Goal: Information Seeking & Learning: Learn about a topic

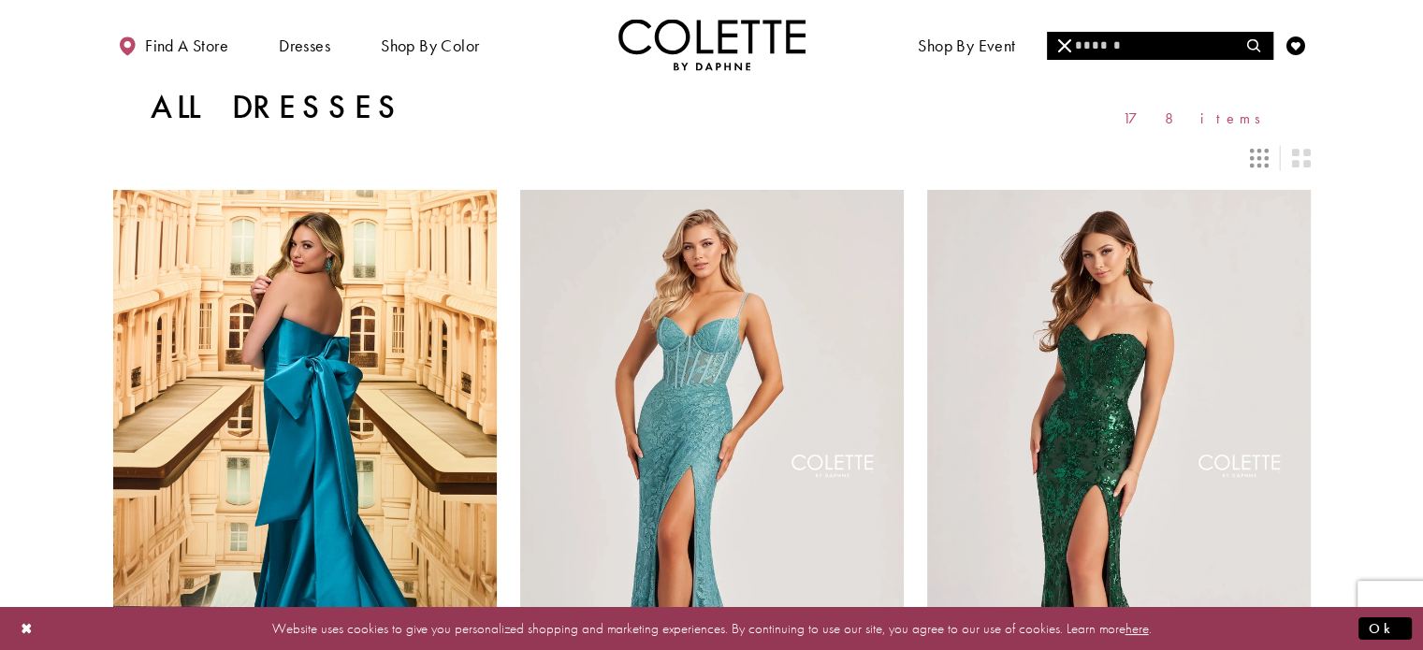
click at [1151, 38] on input "Search" at bounding box center [1159, 46] width 225 height 28
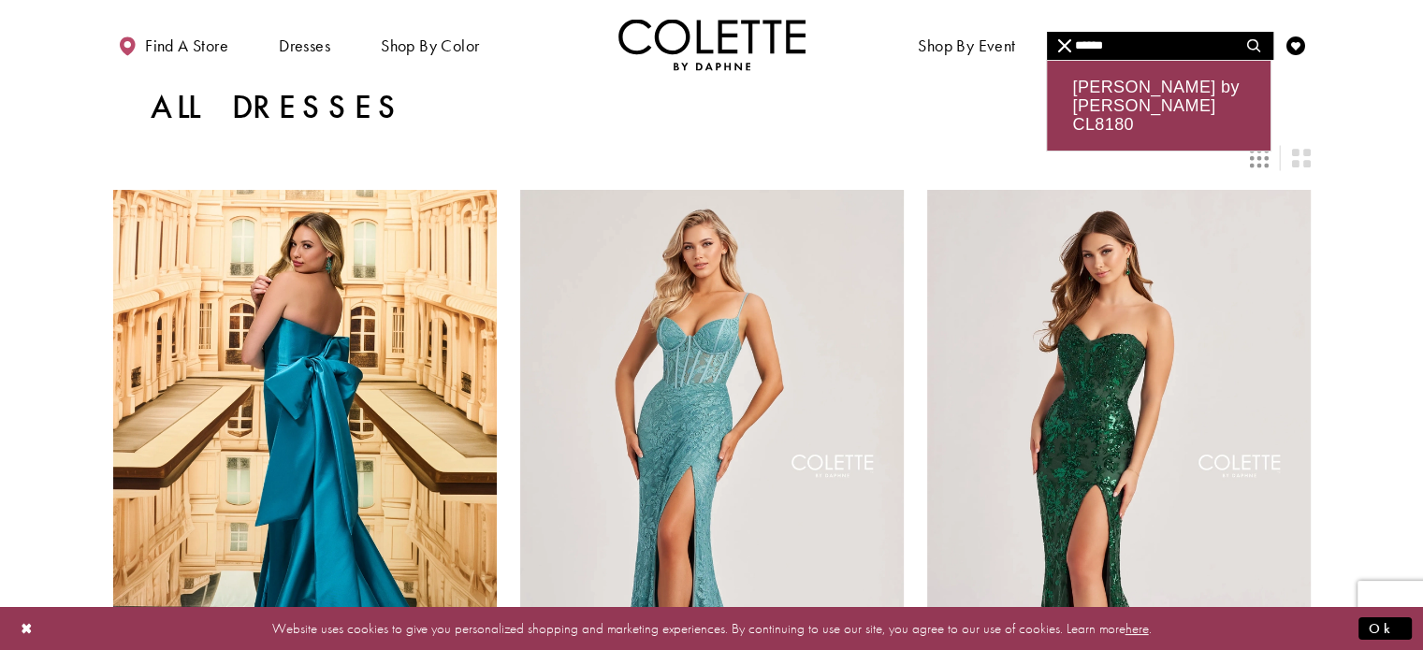
type input "******"
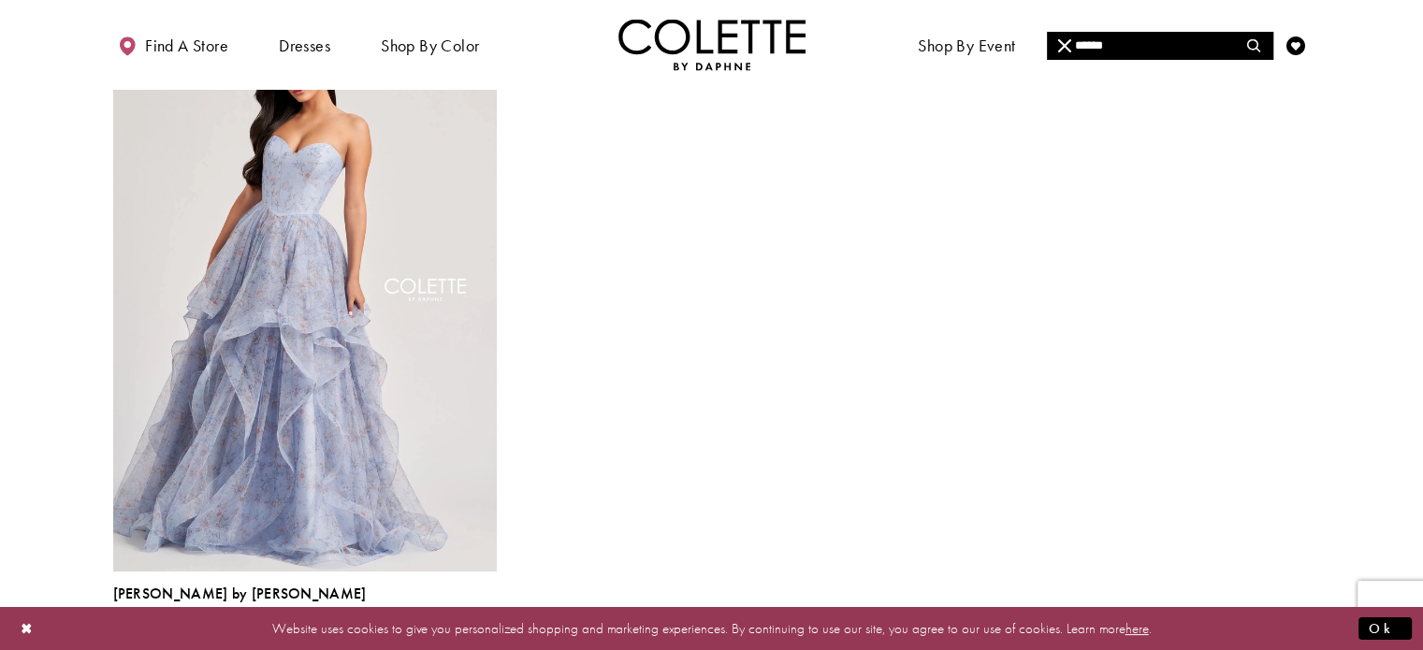
scroll to position [202, 0]
drag, startPoint x: 858, startPoint y: 280, endPoint x: 704, endPoint y: 342, distance: 165.7
click at [704, 342] on div "Colette by Daphne Style No. CL8180 Skip Color List #0bfa1238ce to end Color Lis…" at bounding box center [711, 329] width 1221 height 689
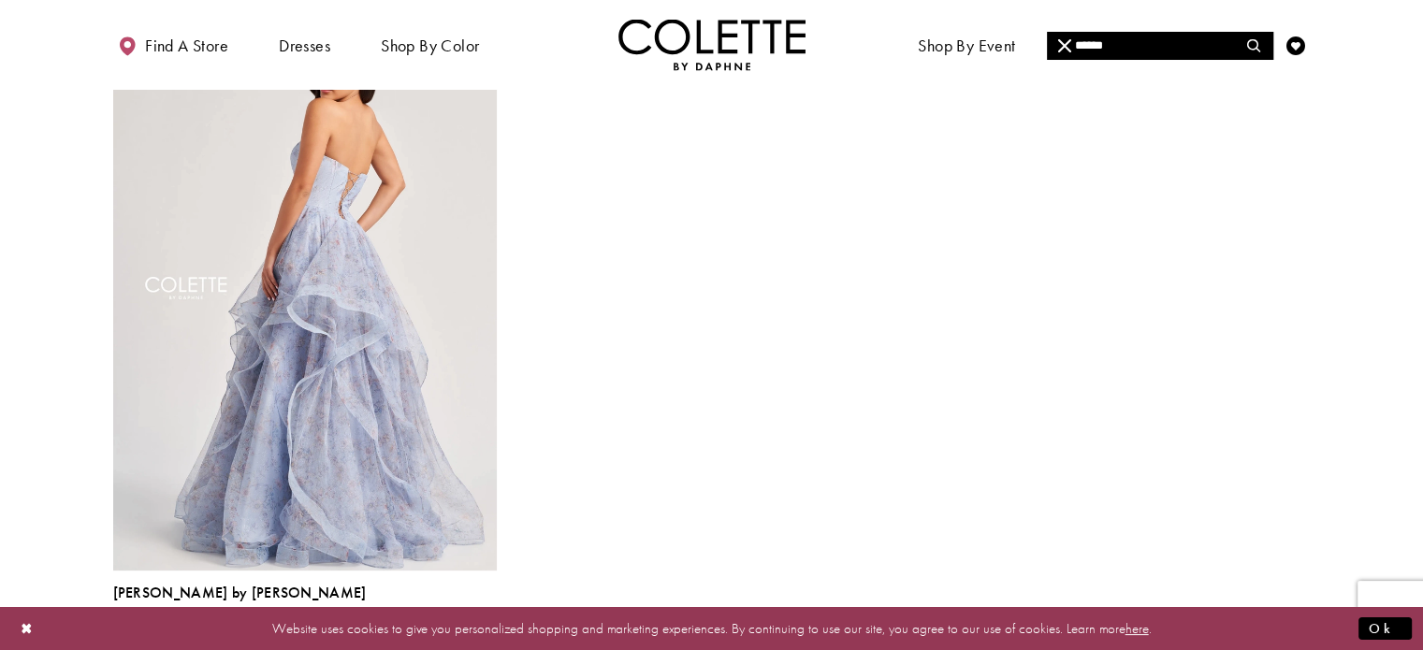
click at [309, 373] on img "Visit Colette by Daphne Style No. CL8180 Page" at bounding box center [304, 291] width 383 height 557
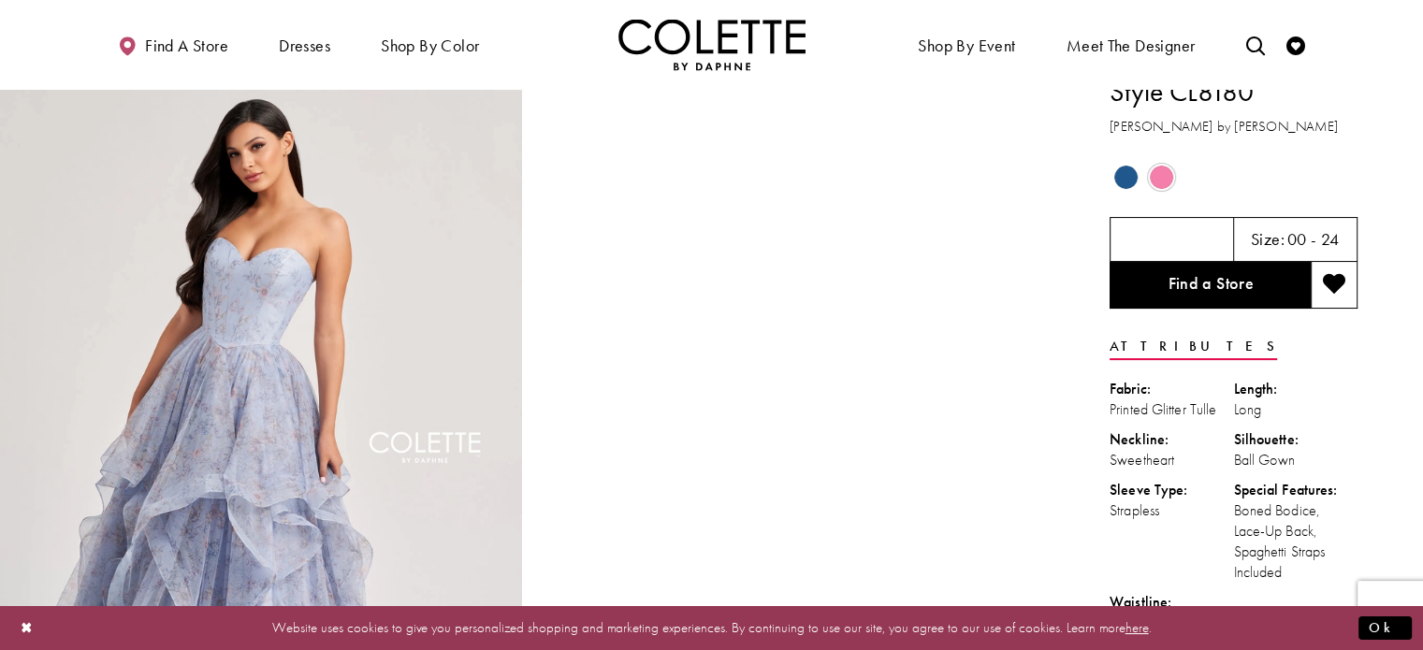
scroll to position [13, 0]
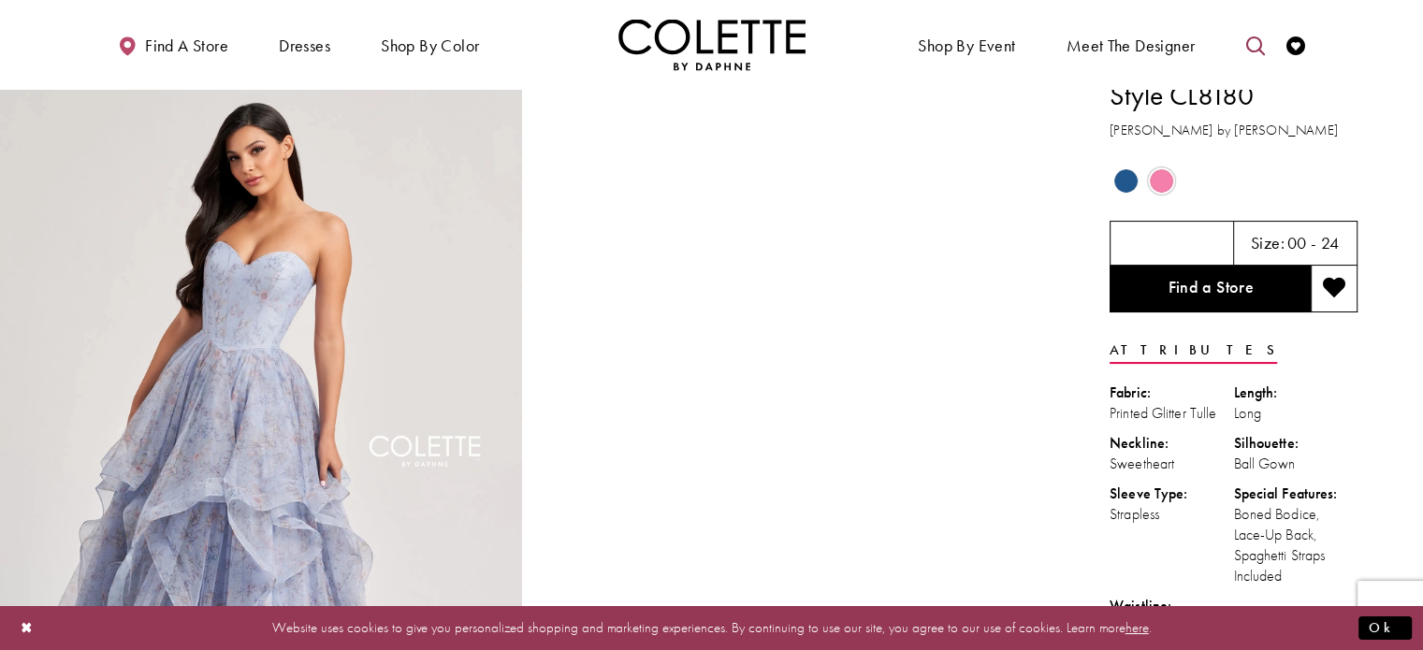
click at [1246, 45] on icon "Toggle search" at bounding box center [1254, 45] width 19 height 19
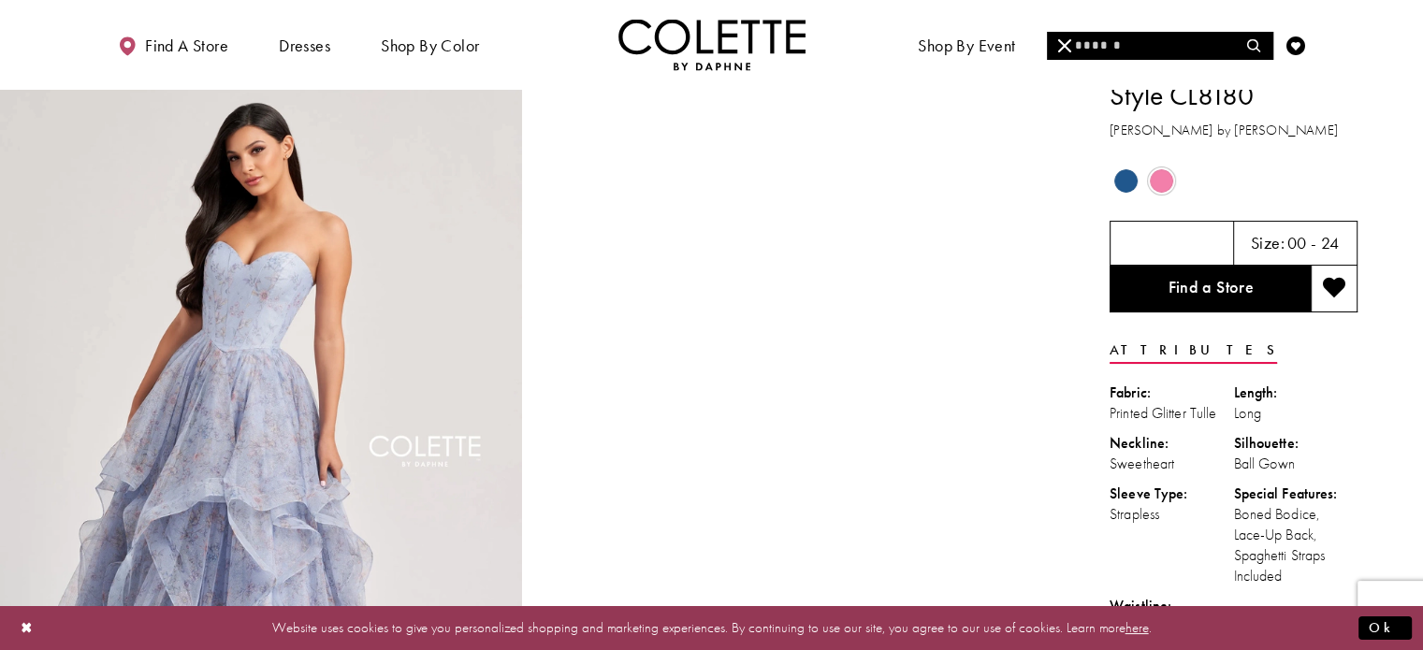
click at [1130, 43] on input "Search" at bounding box center [1159, 46] width 225 height 28
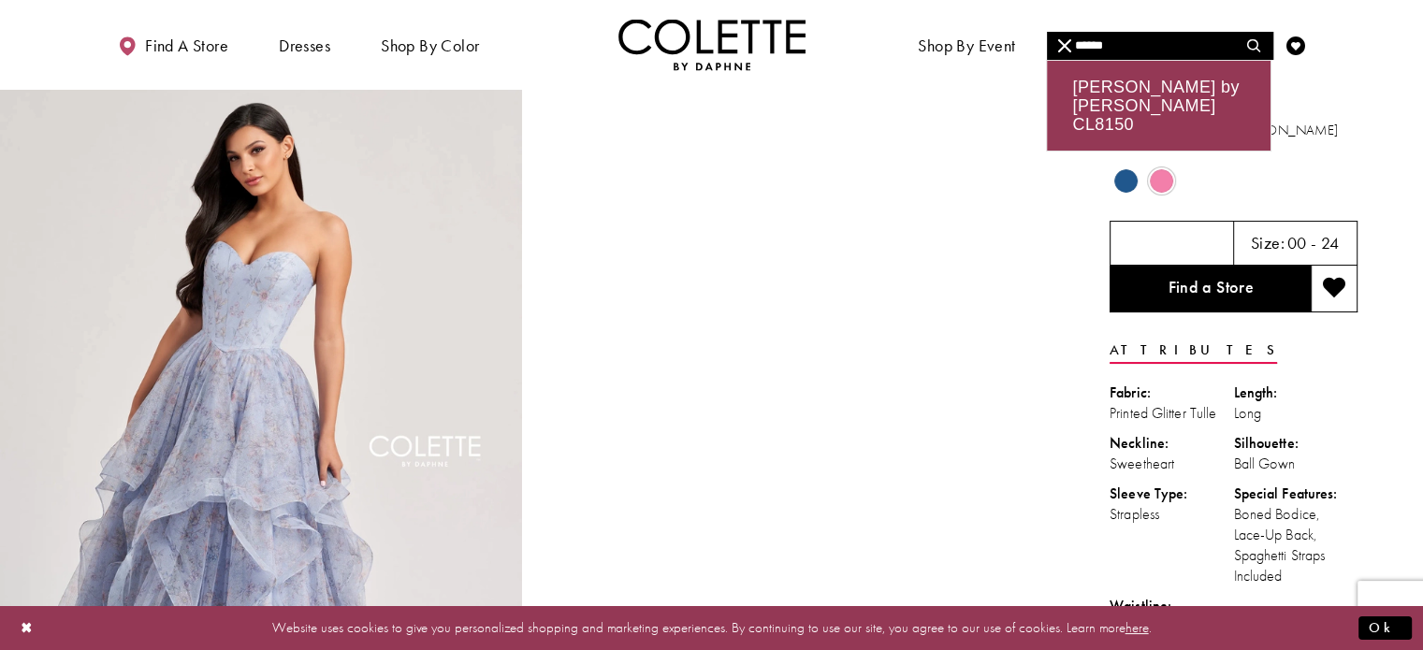
type input "******"
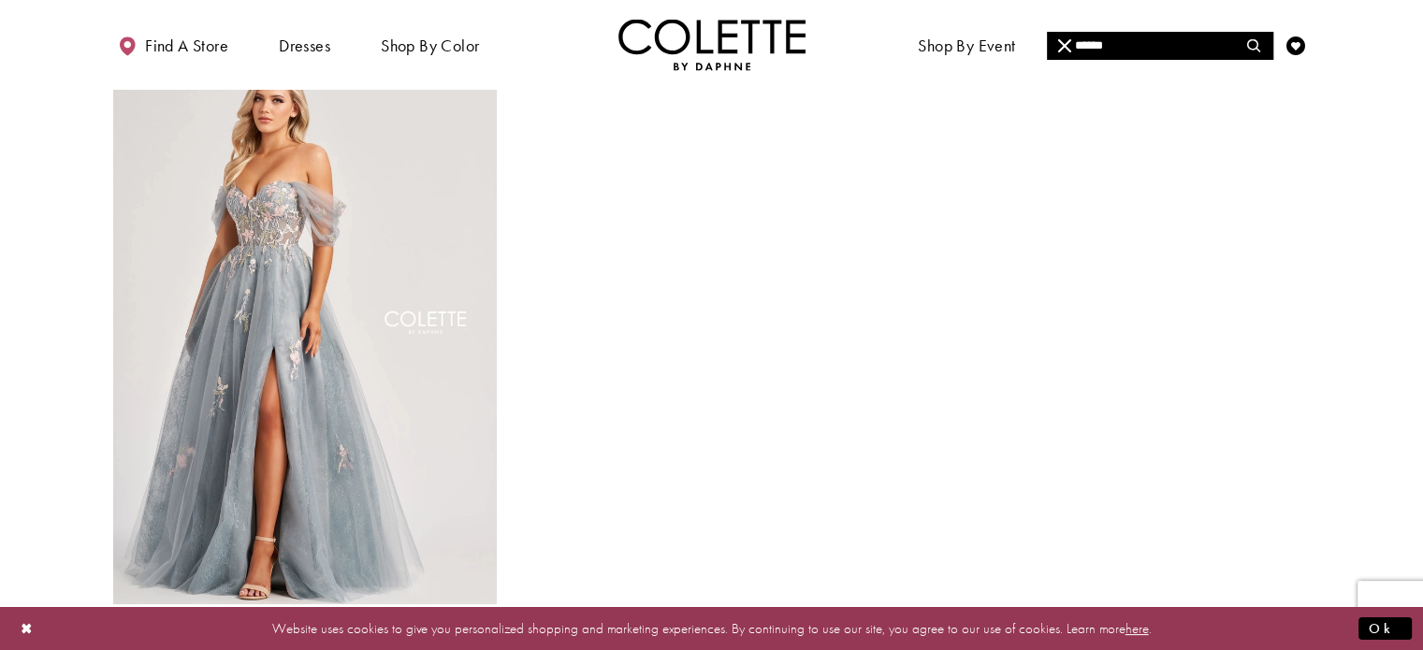
scroll to position [174, 0]
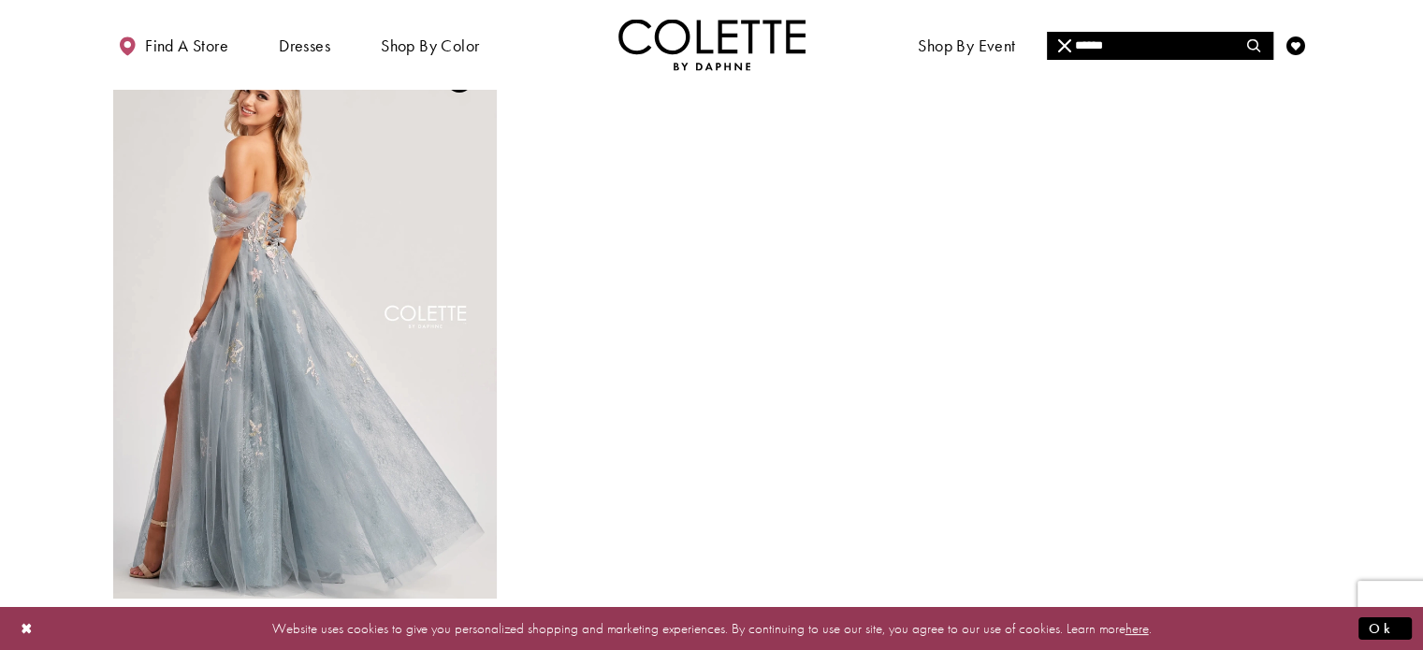
click at [340, 302] on img "Visit Colette by Daphne Style No. CL8150 Page" at bounding box center [304, 319] width 383 height 557
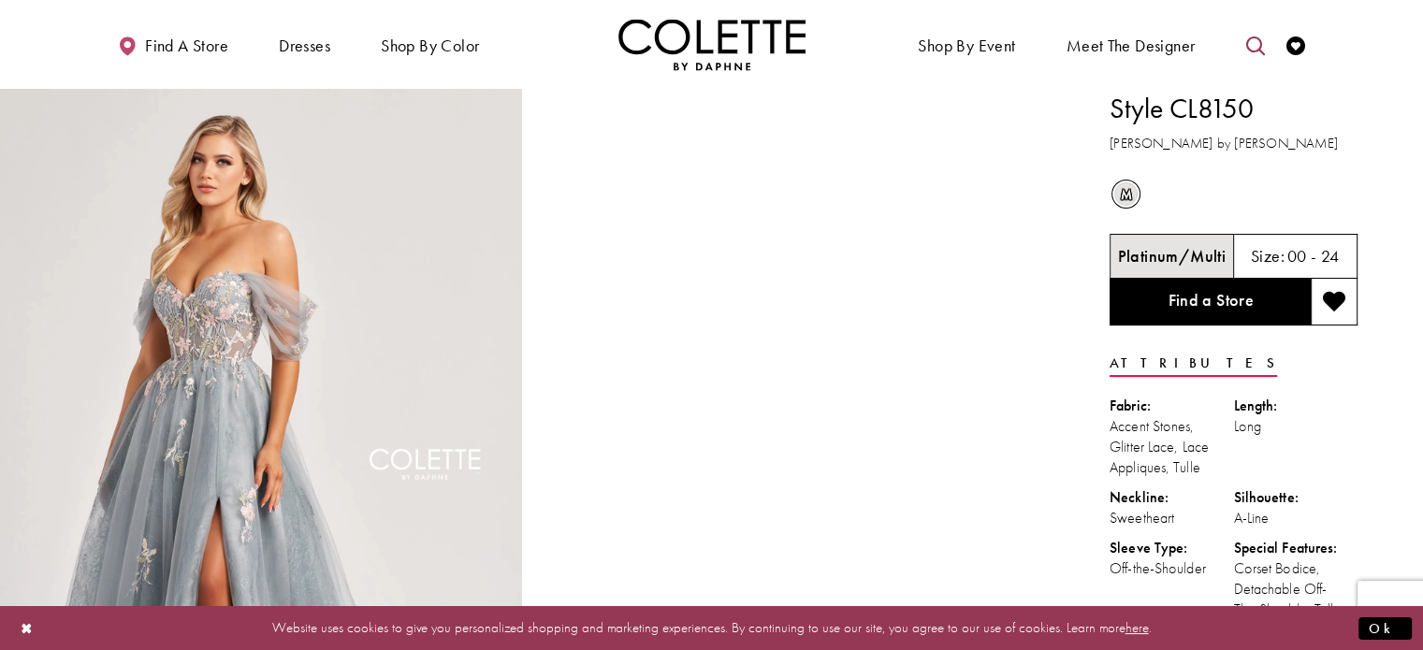
click at [1253, 36] on icon "Toggle search" at bounding box center [1254, 45] width 19 height 19
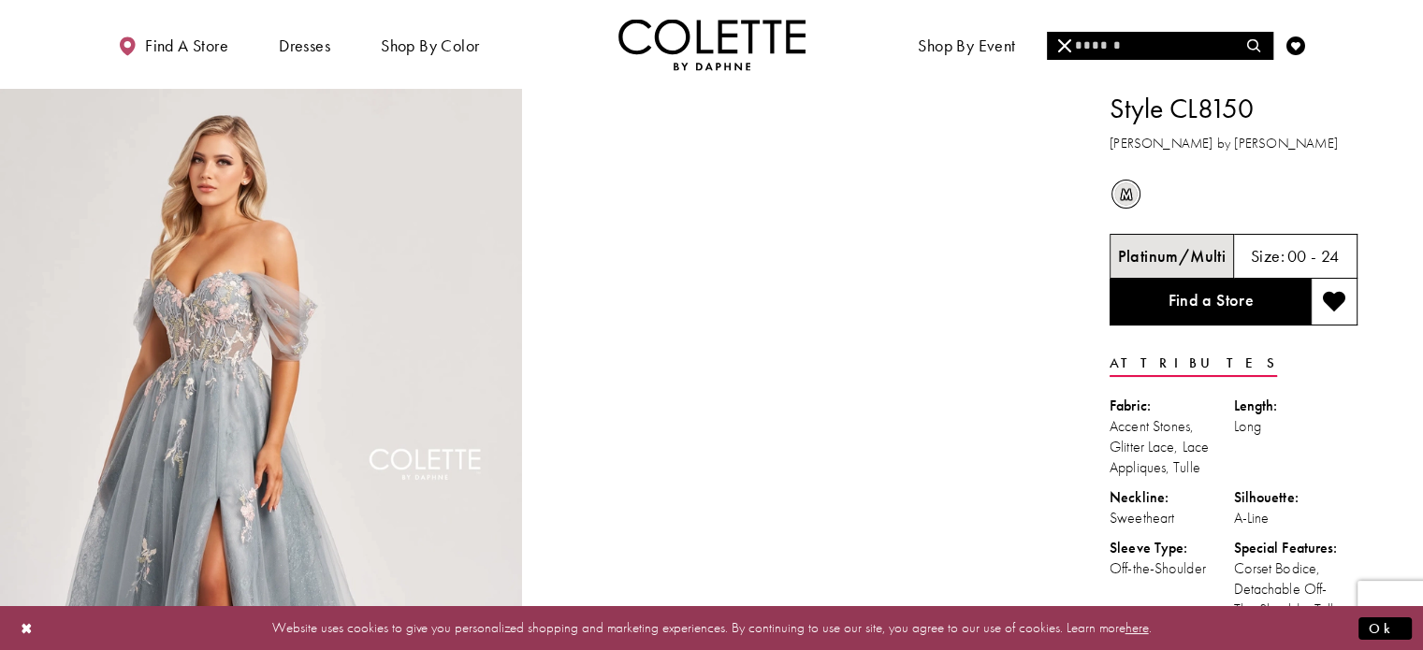
click at [1126, 50] on input "Search" at bounding box center [1159, 46] width 225 height 28
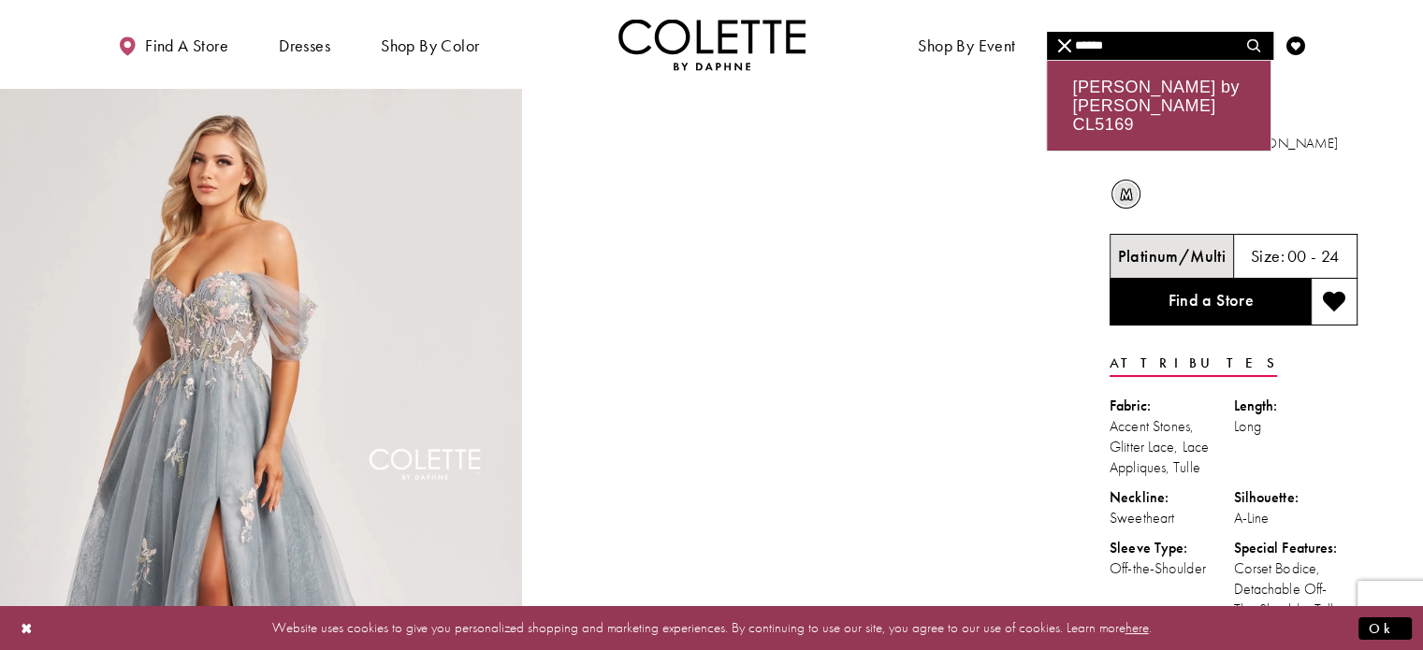
type input "******"
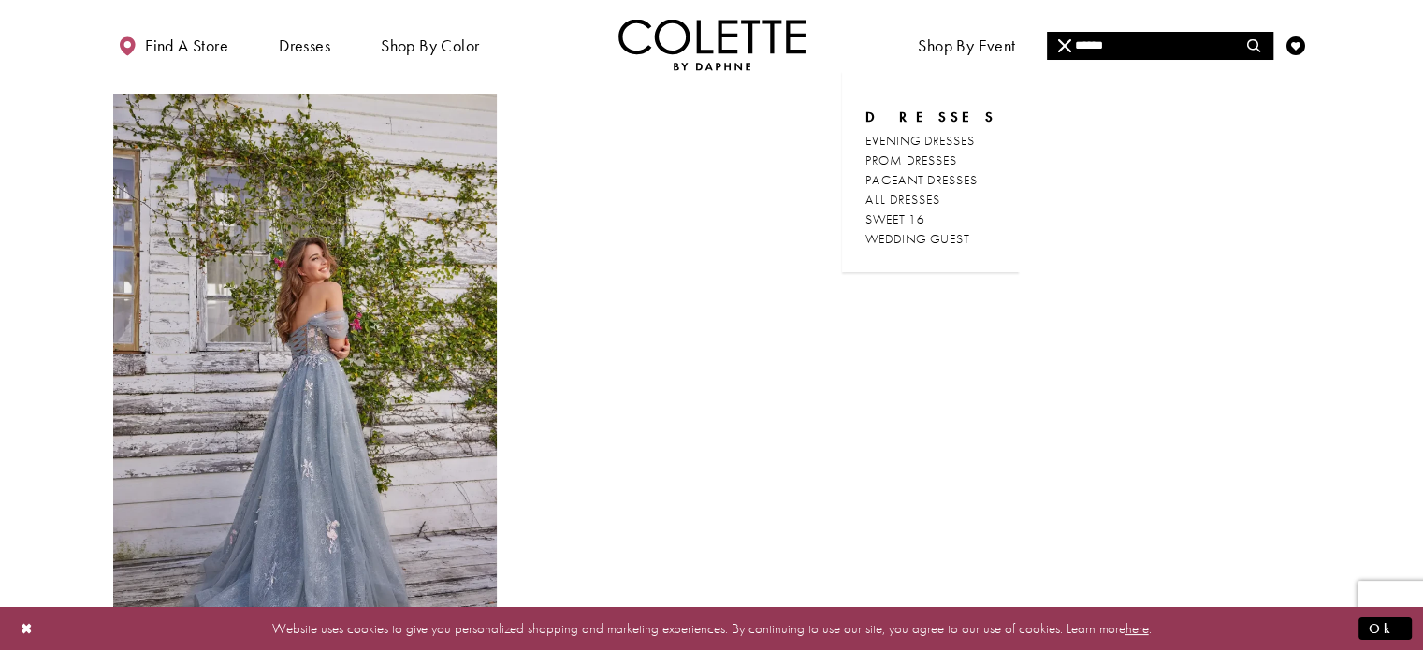
scroll to position [135, 0]
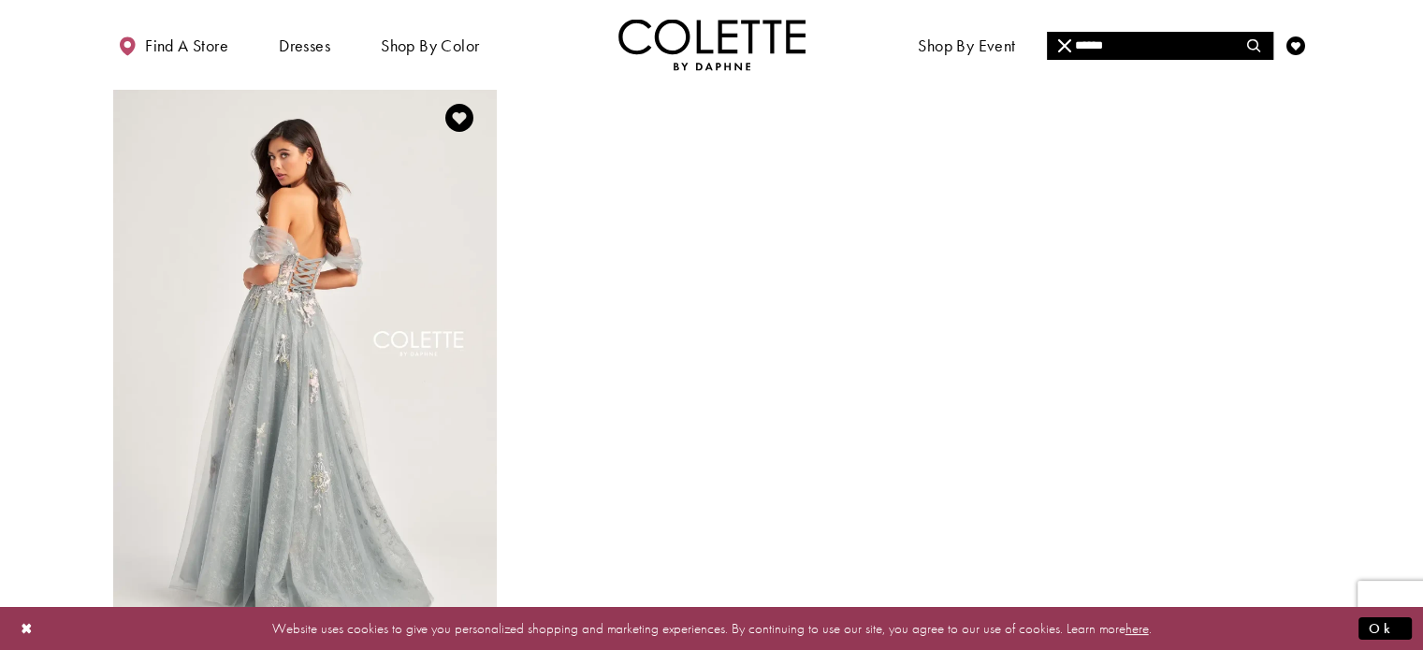
click at [332, 354] on img "Visit Colette by Daphne Style No. CL5169 Page" at bounding box center [304, 358] width 383 height 557
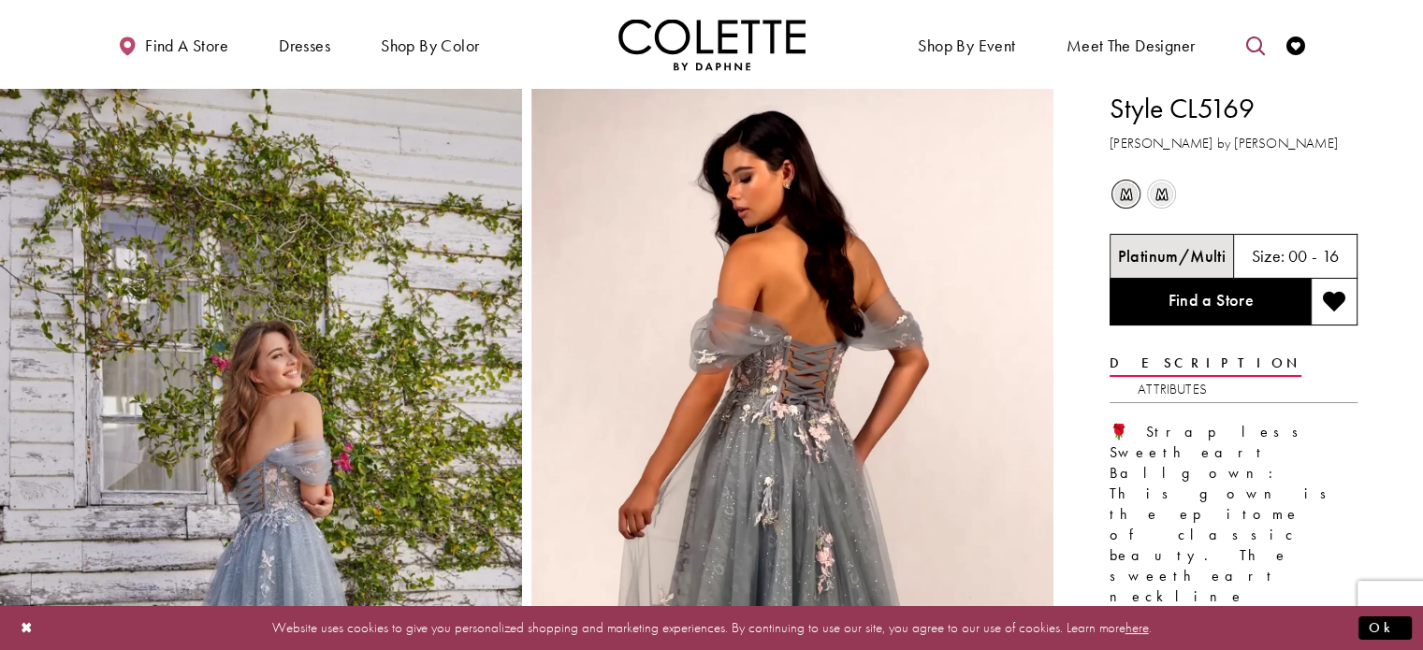
click at [1256, 33] on link "Toggle search" at bounding box center [1254, 44] width 28 height 51
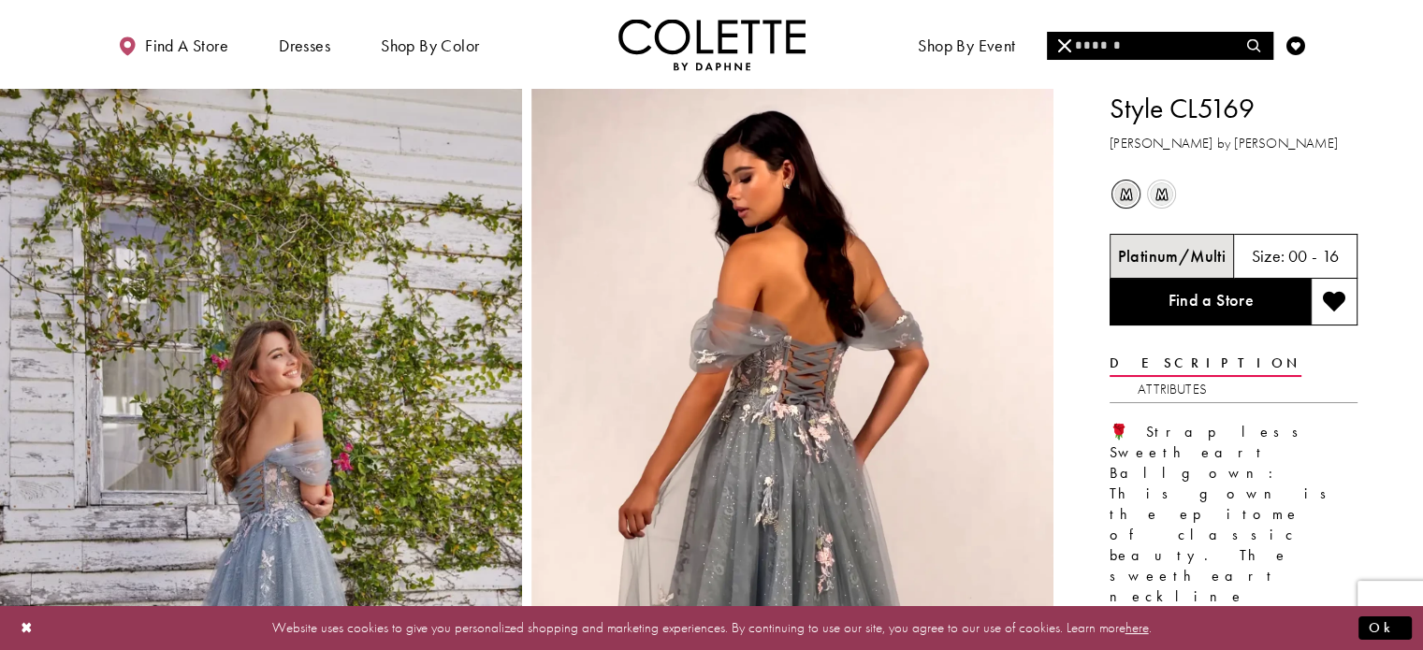
click at [1137, 37] on input "Search" at bounding box center [1159, 46] width 225 height 28
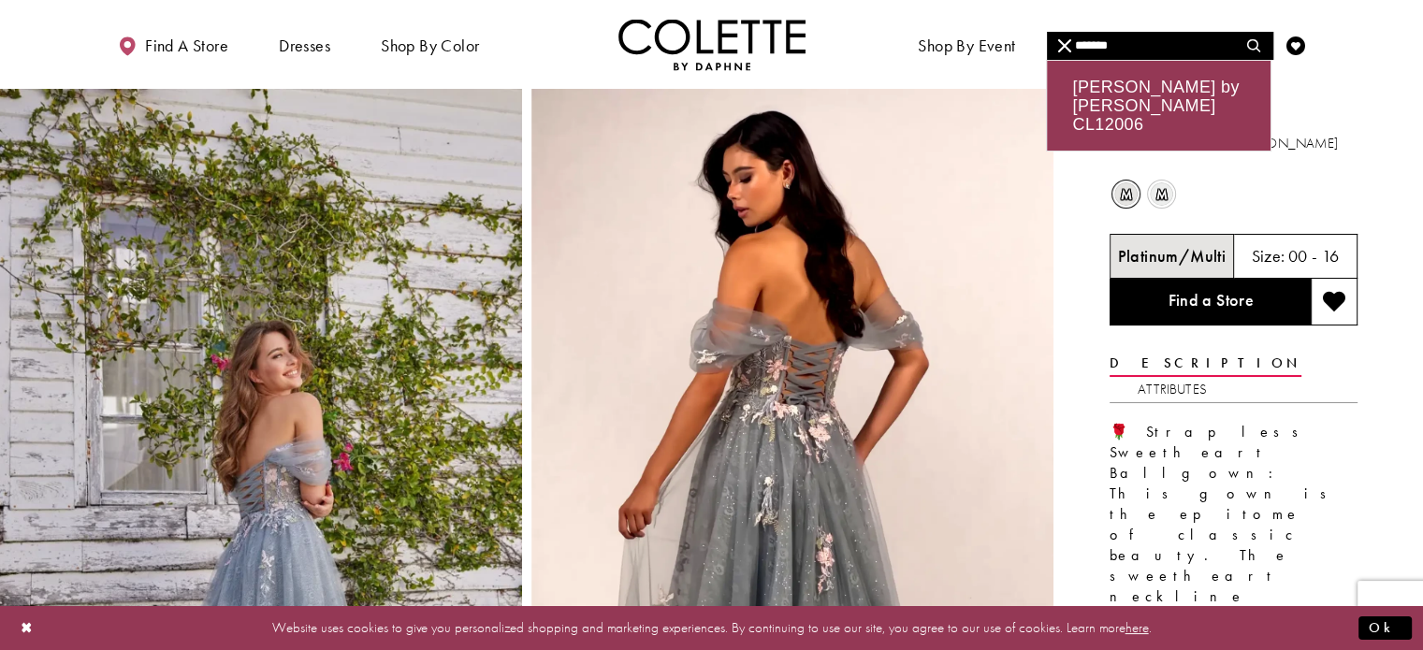
type input "*******"
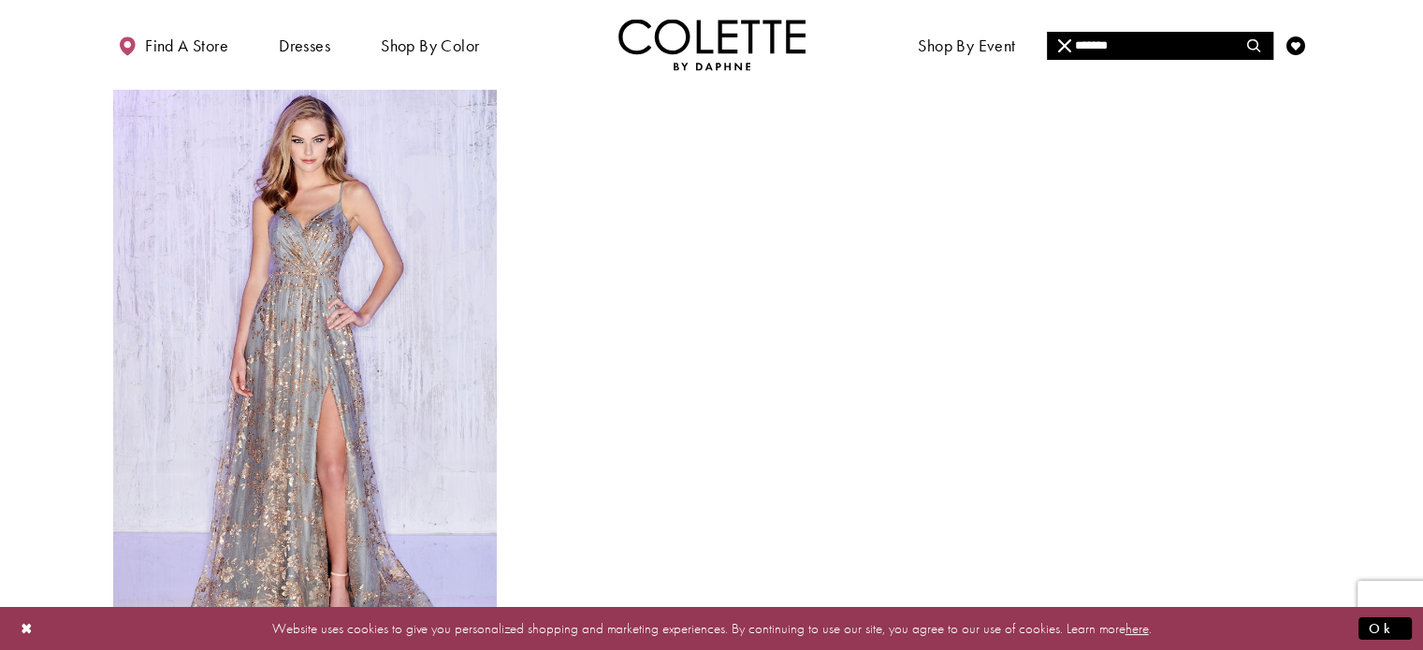
scroll to position [131, 0]
